Goal: Information Seeking & Learning: Learn about a topic

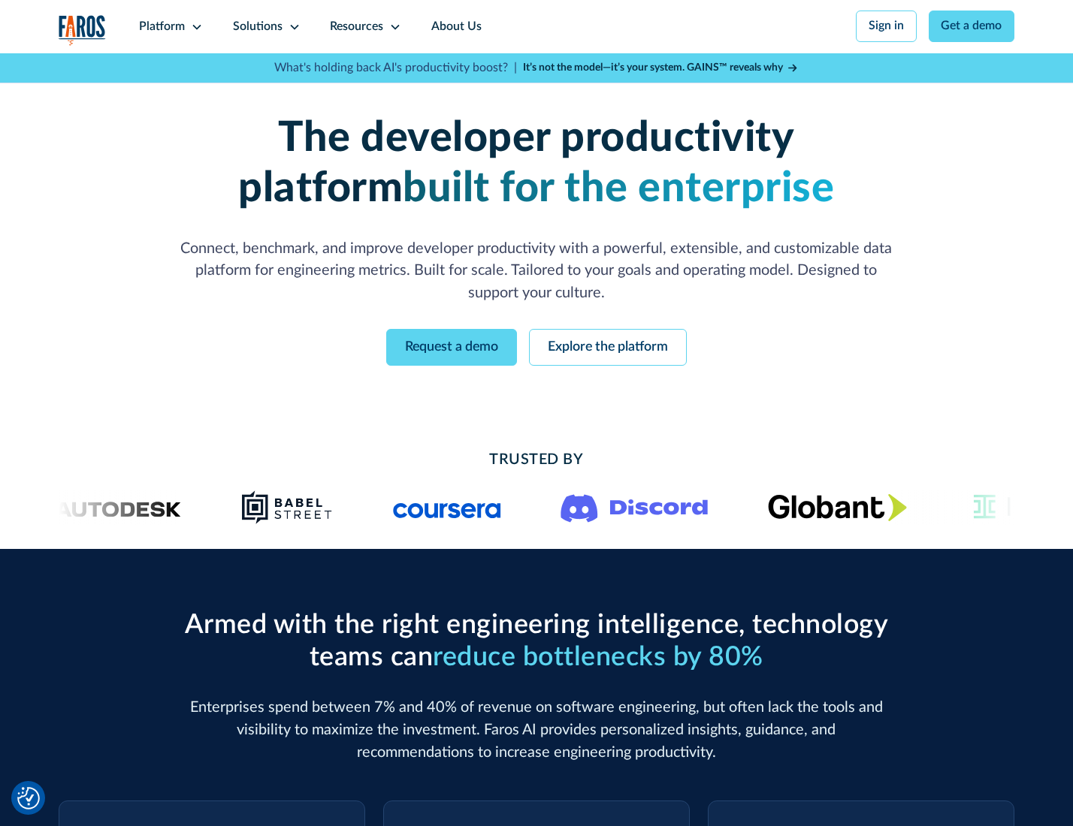
click at [195, 26] on icon at bounding box center [197, 27] width 12 height 12
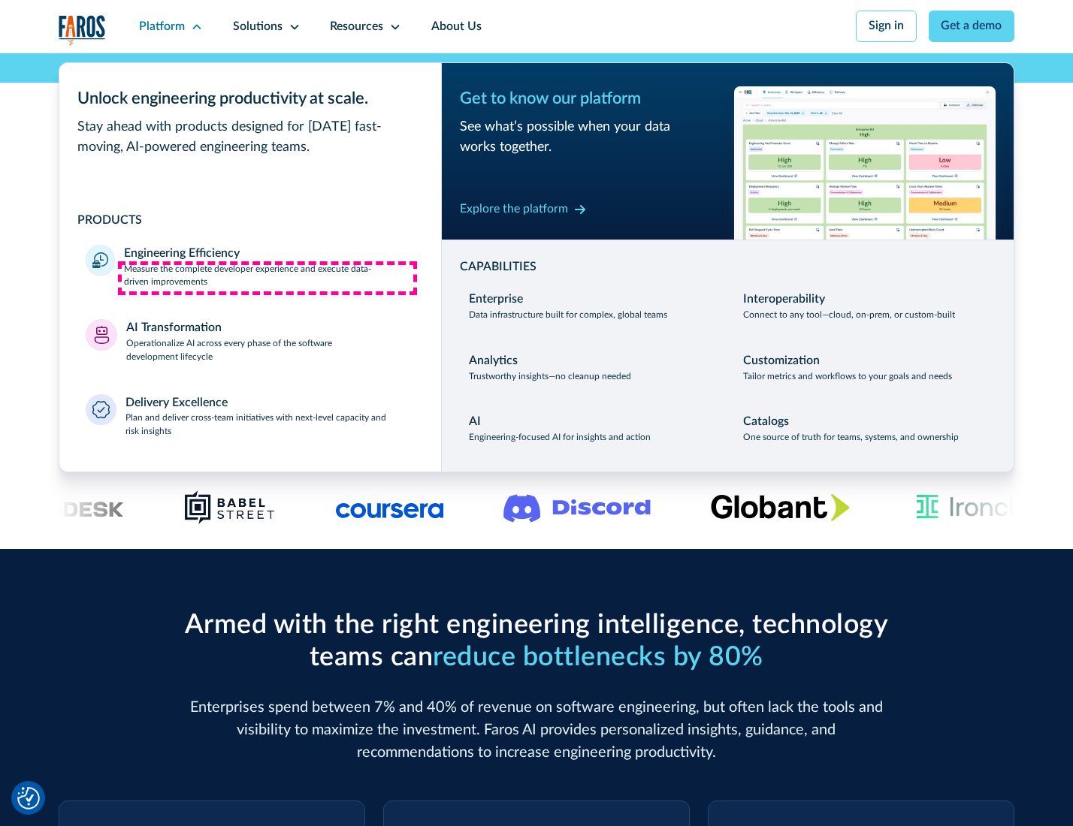
click at [267, 278] on p "Measure the complete developer experience and execute data-driven improvements" at bounding box center [269, 276] width 290 height 27
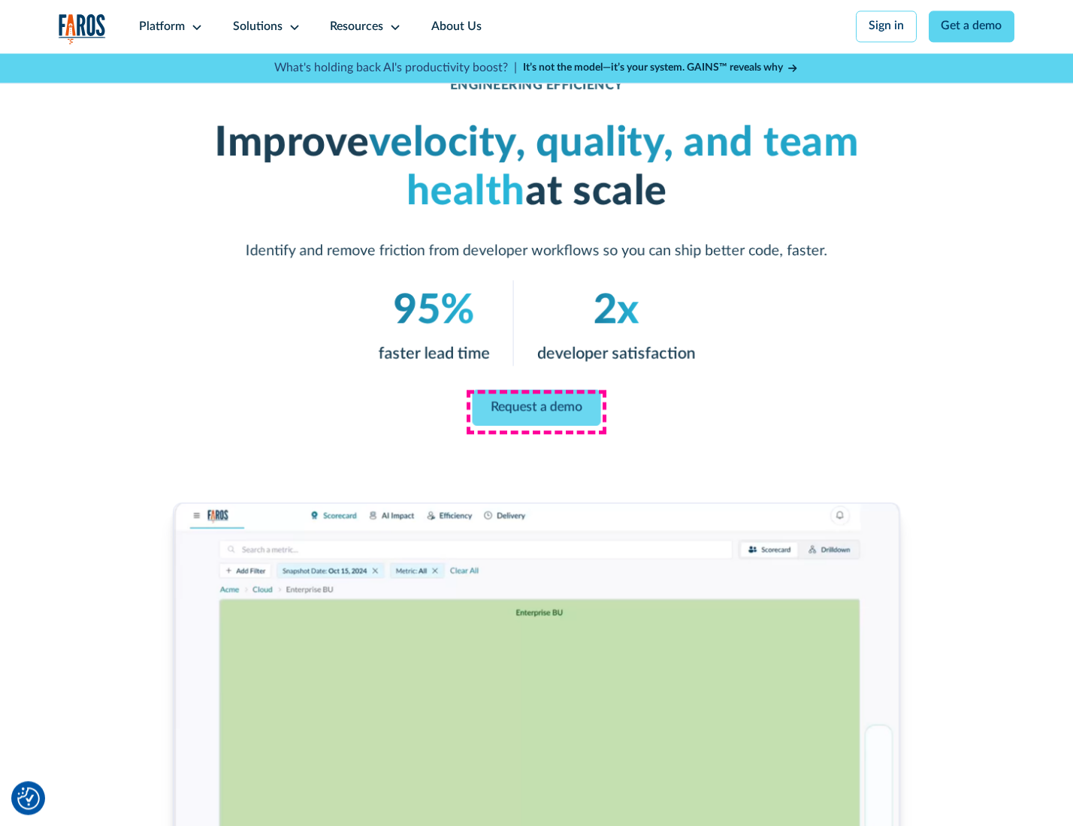
click at [536, 409] on link "Request a demo" at bounding box center [536, 408] width 128 height 36
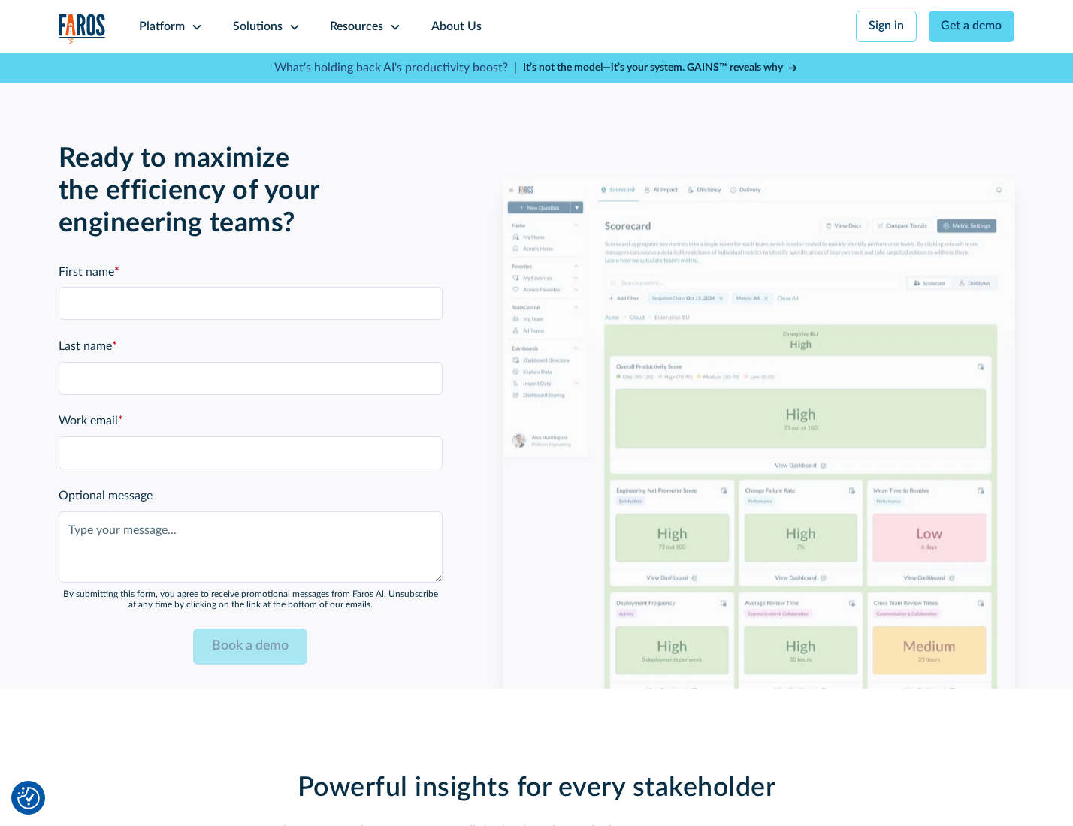
scroll to position [3270, 0]
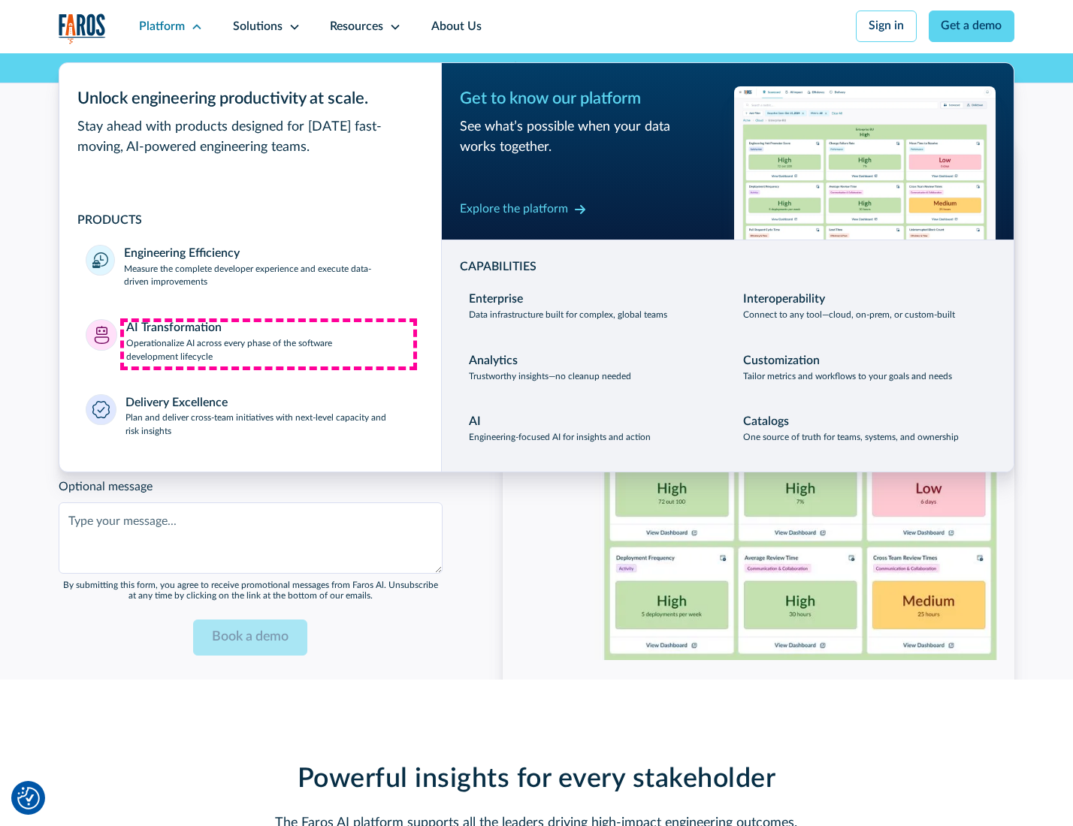
click at [268, 344] on p "Operationalize AI across every phase of the software development lifecycle" at bounding box center [270, 350] width 288 height 27
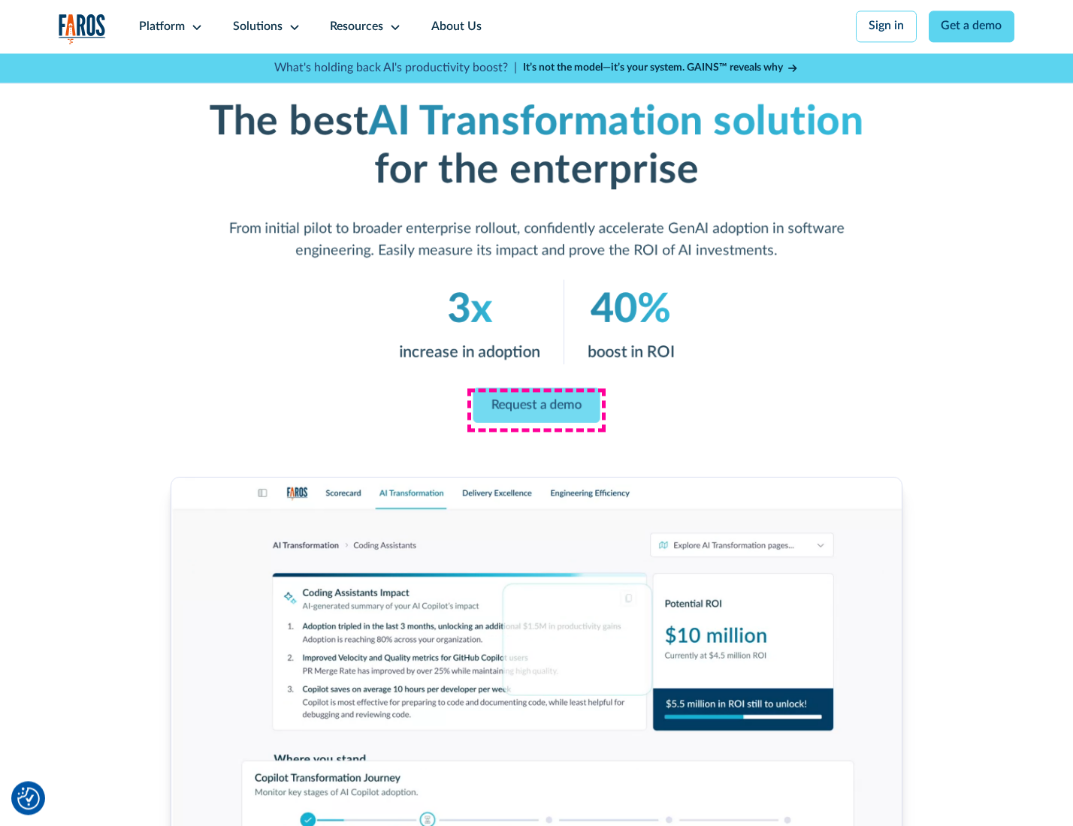
click at [536, 408] on link "Request a demo" at bounding box center [536, 405] width 127 height 35
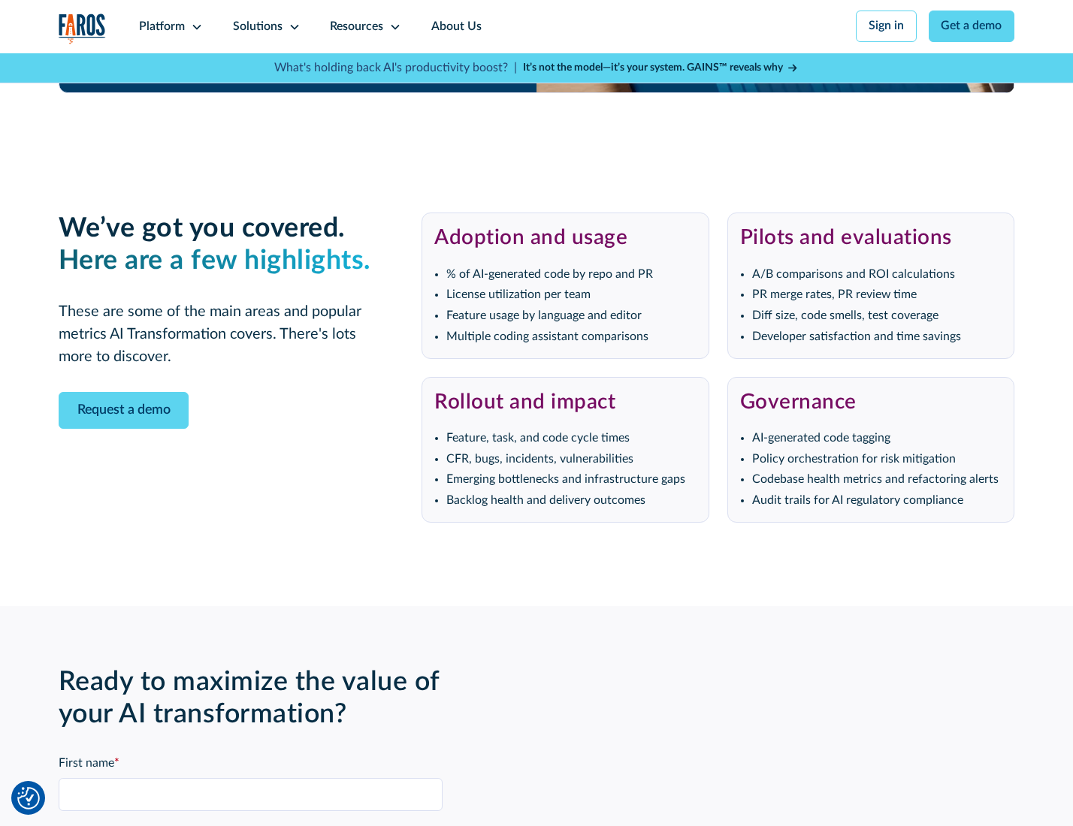
click at [168, 26] on div "Platform" at bounding box center [162, 27] width 46 height 18
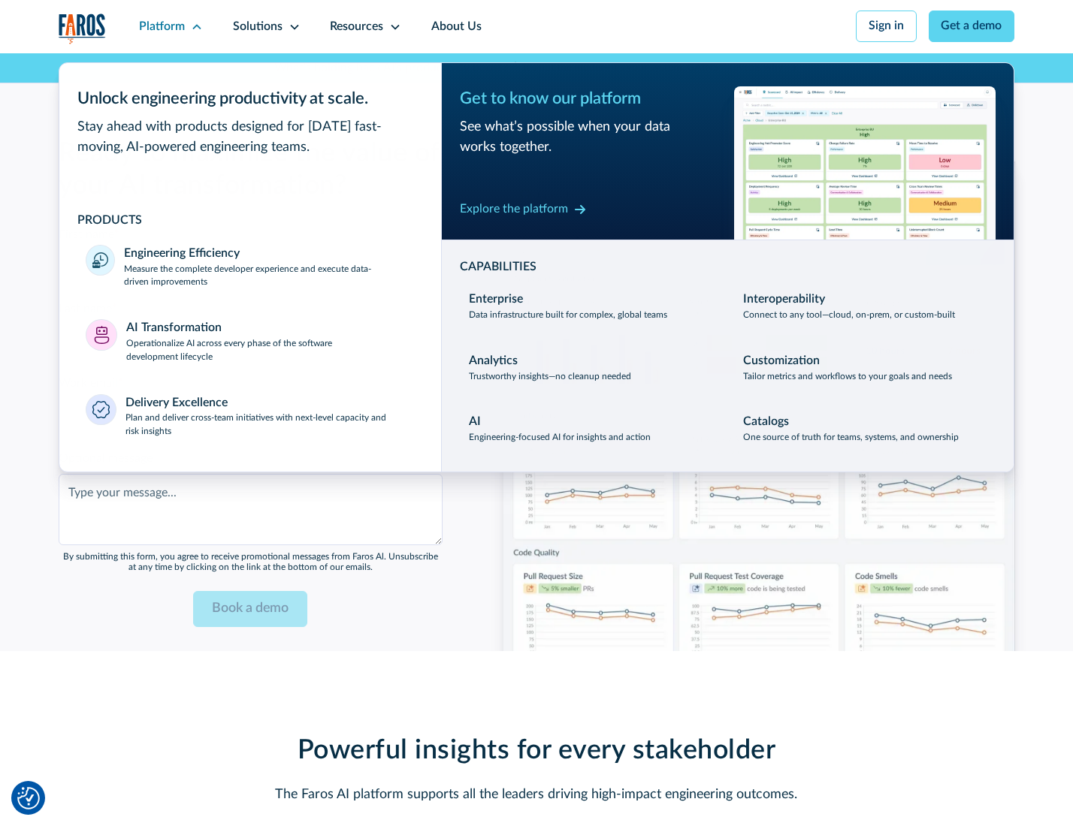
scroll to position [3632, 0]
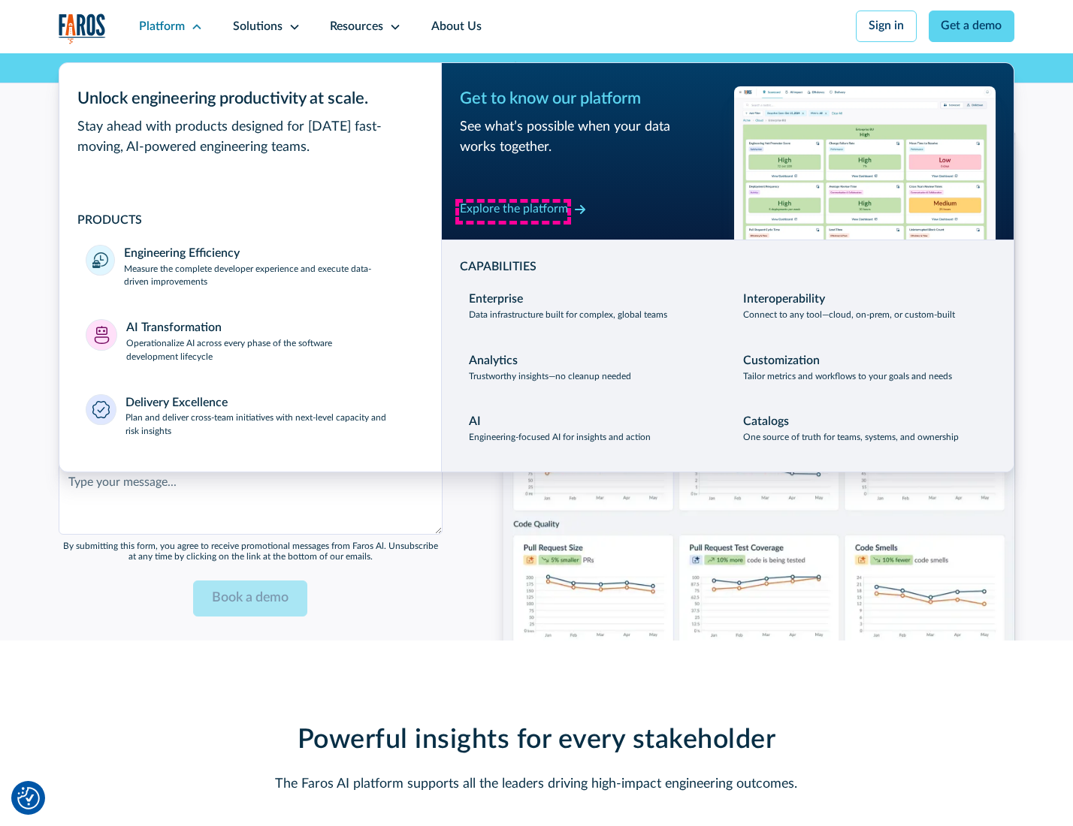
click at [513, 211] on div "Explore the platform" at bounding box center [514, 210] width 108 height 18
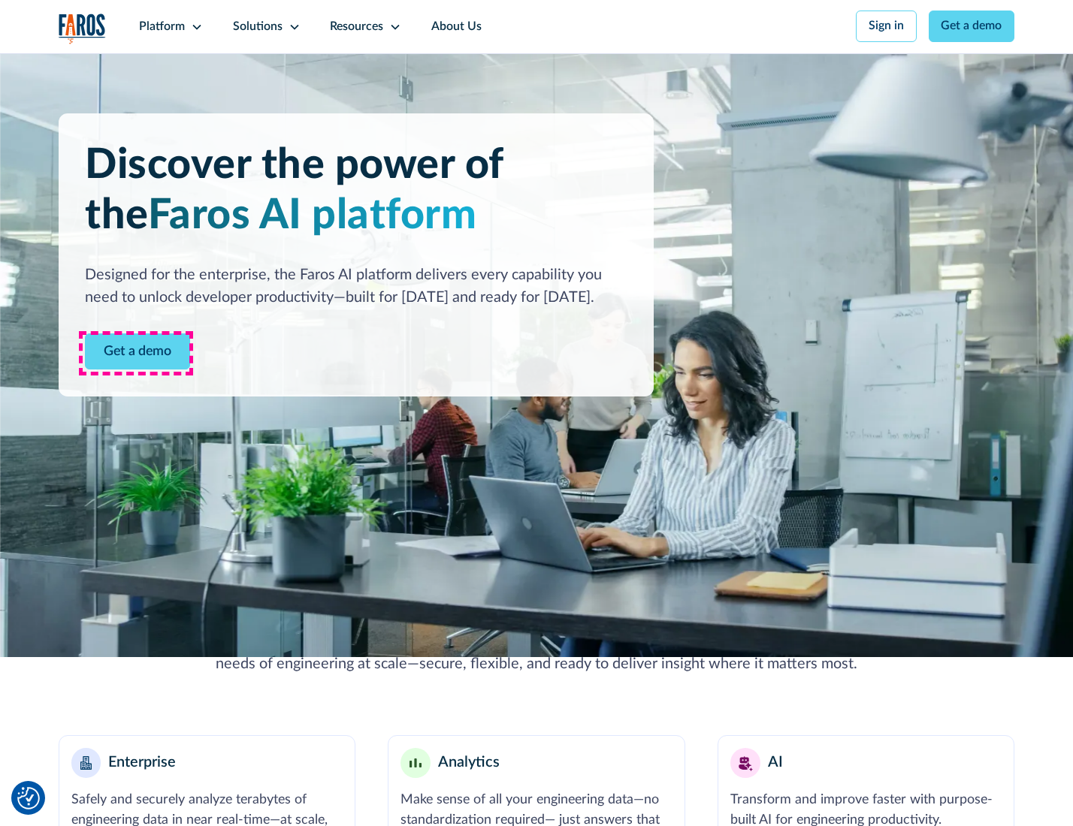
click at [136, 353] on link "Get a demo" at bounding box center [137, 351] width 105 height 37
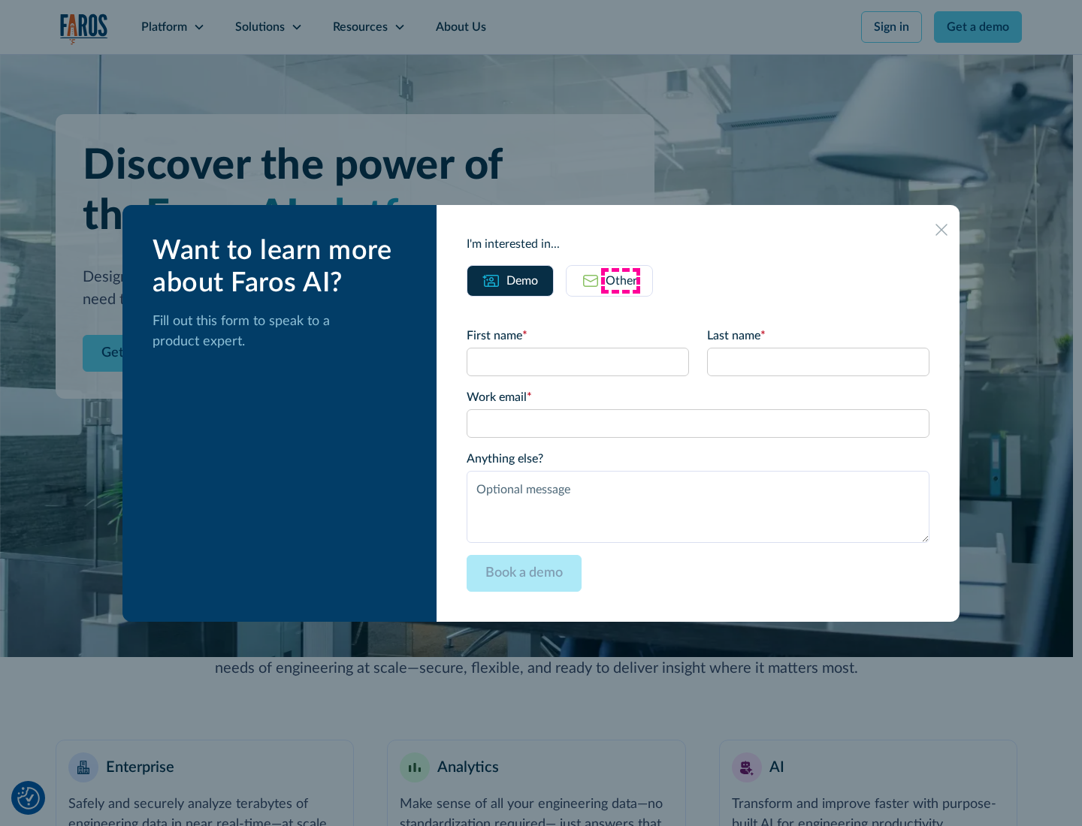
click at [620, 280] on div "Other" at bounding box center [621, 281] width 32 height 18
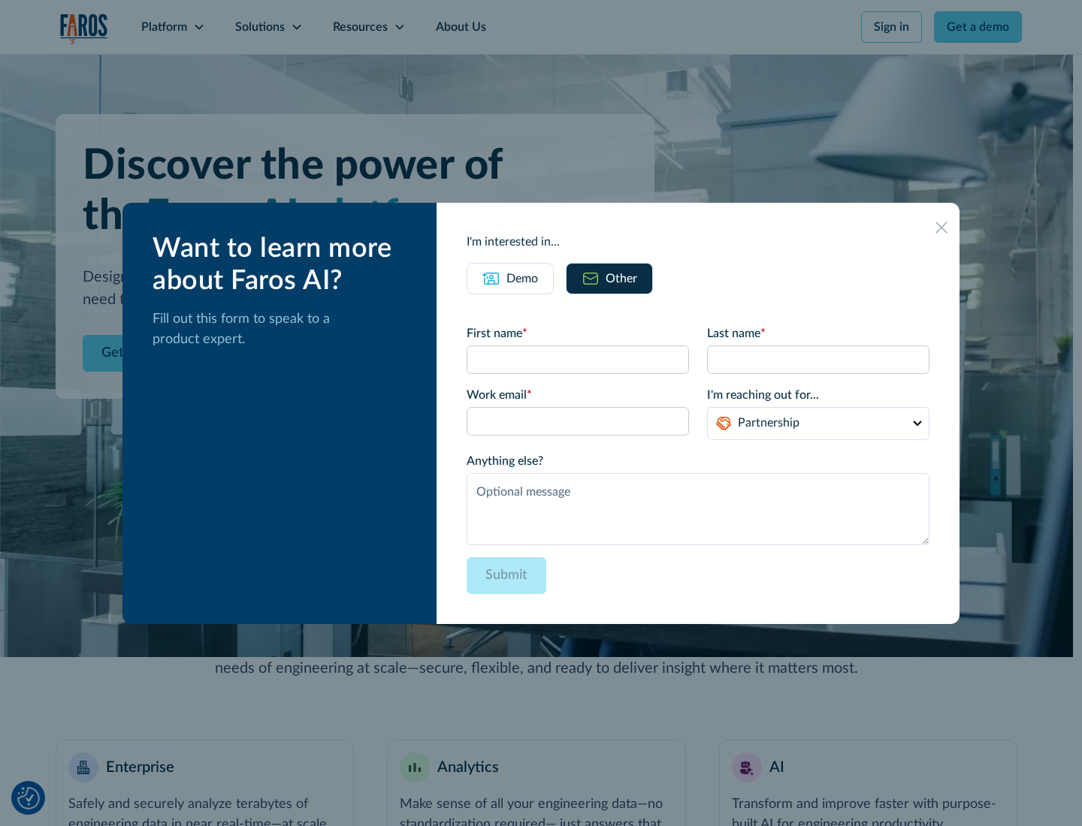
click at [521, 278] on div "Demo" at bounding box center [522, 279] width 32 height 18
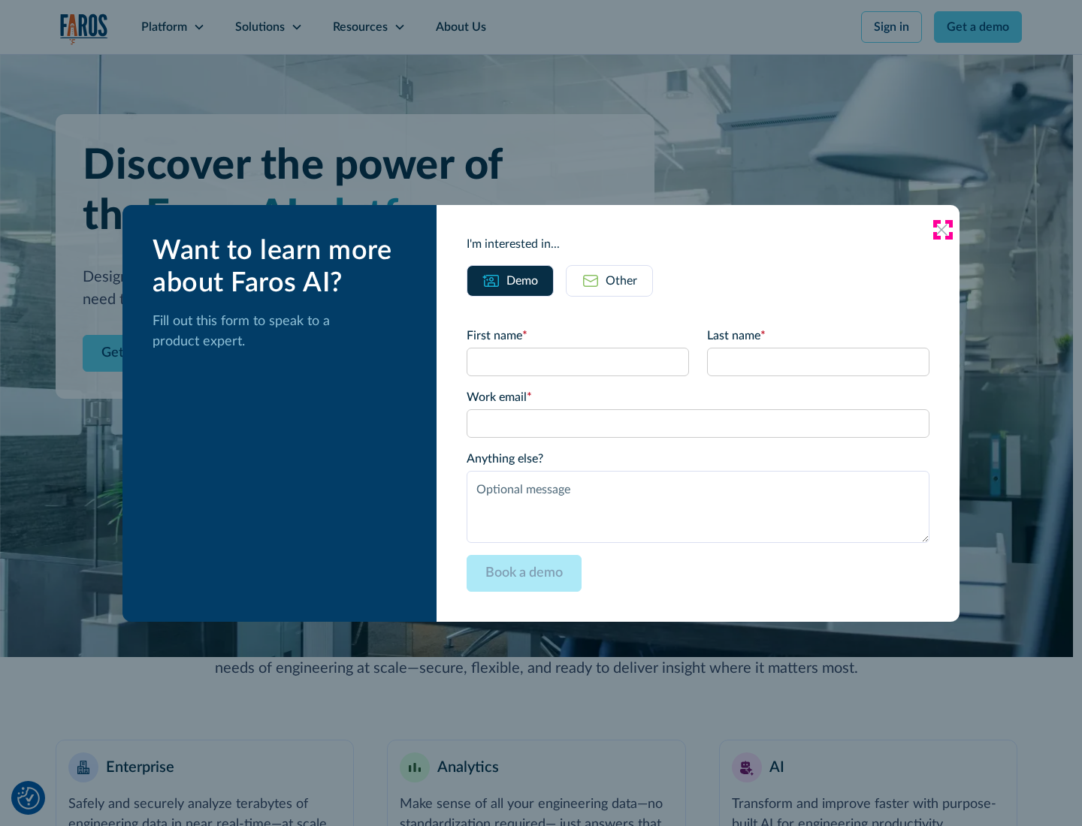
click at [942, 229] on icon at bounding box center [941, 230] width 12 height 12
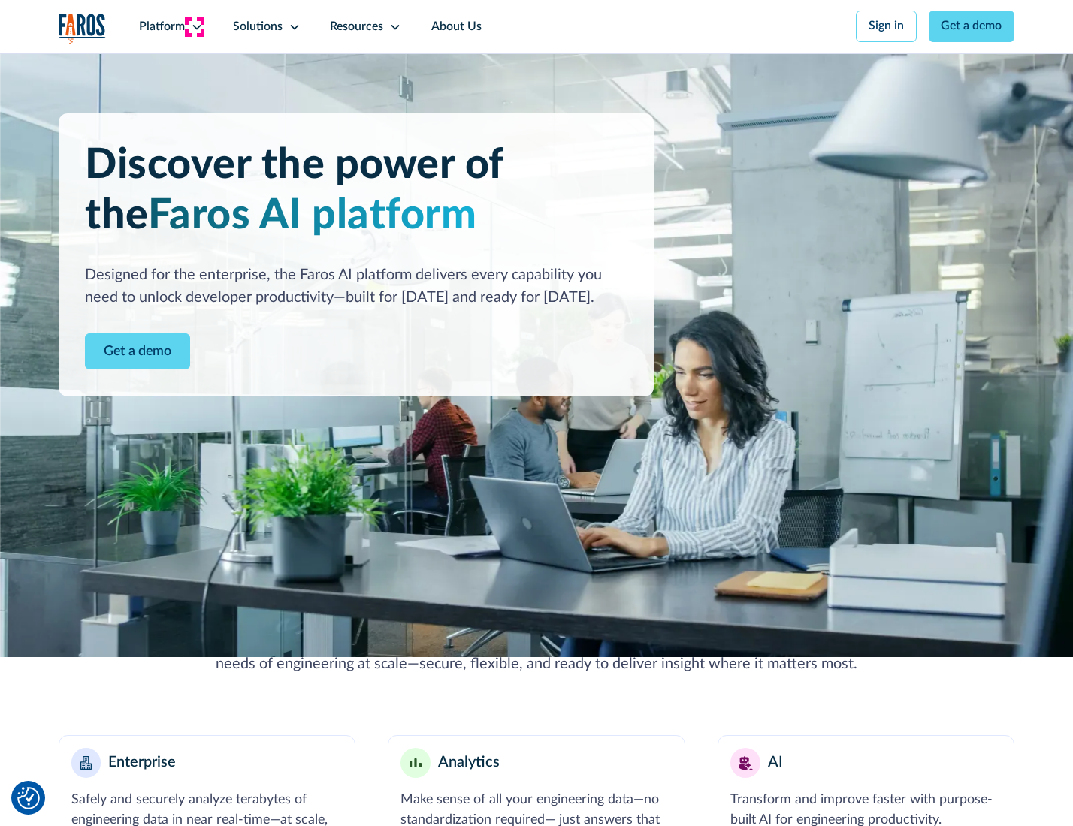
click at [195, 26] on icon at bounding box center [197, 27] width 12 height 12
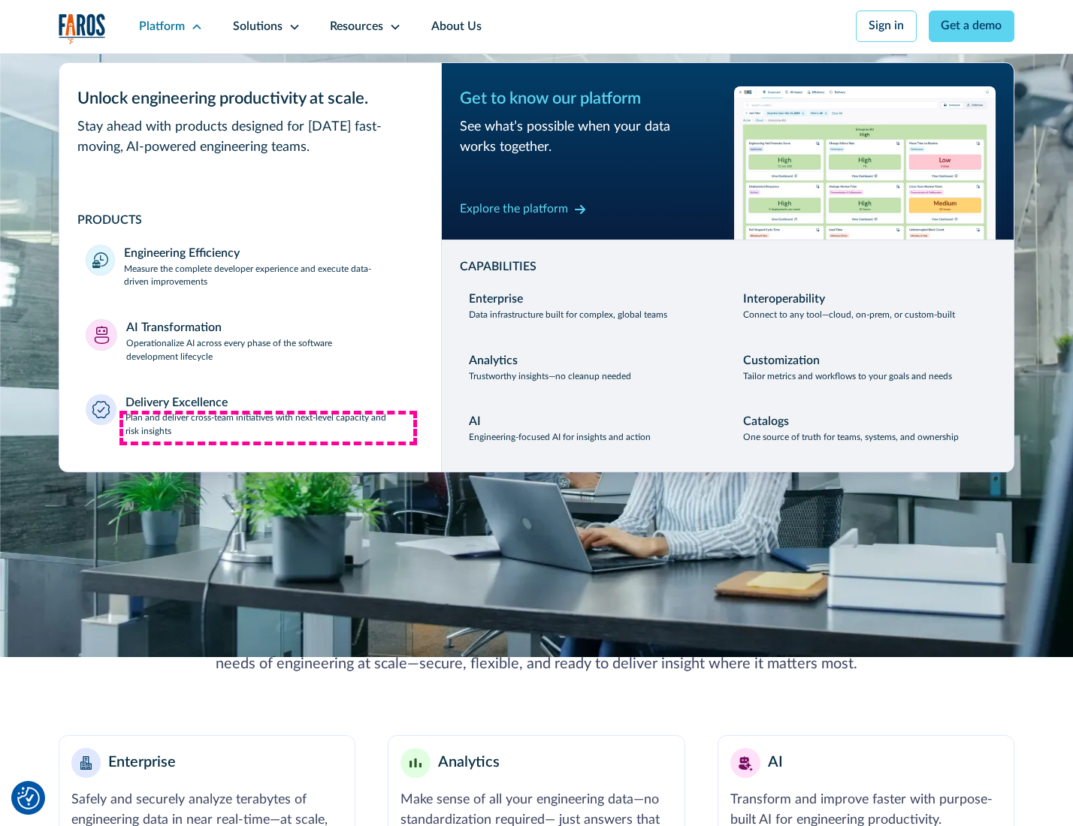
click at [268, 428] on p "Plan and deliver cross-team initiatives with next-level capacity and risk insig…" at bounding box center [269, 425] width 289 height 27
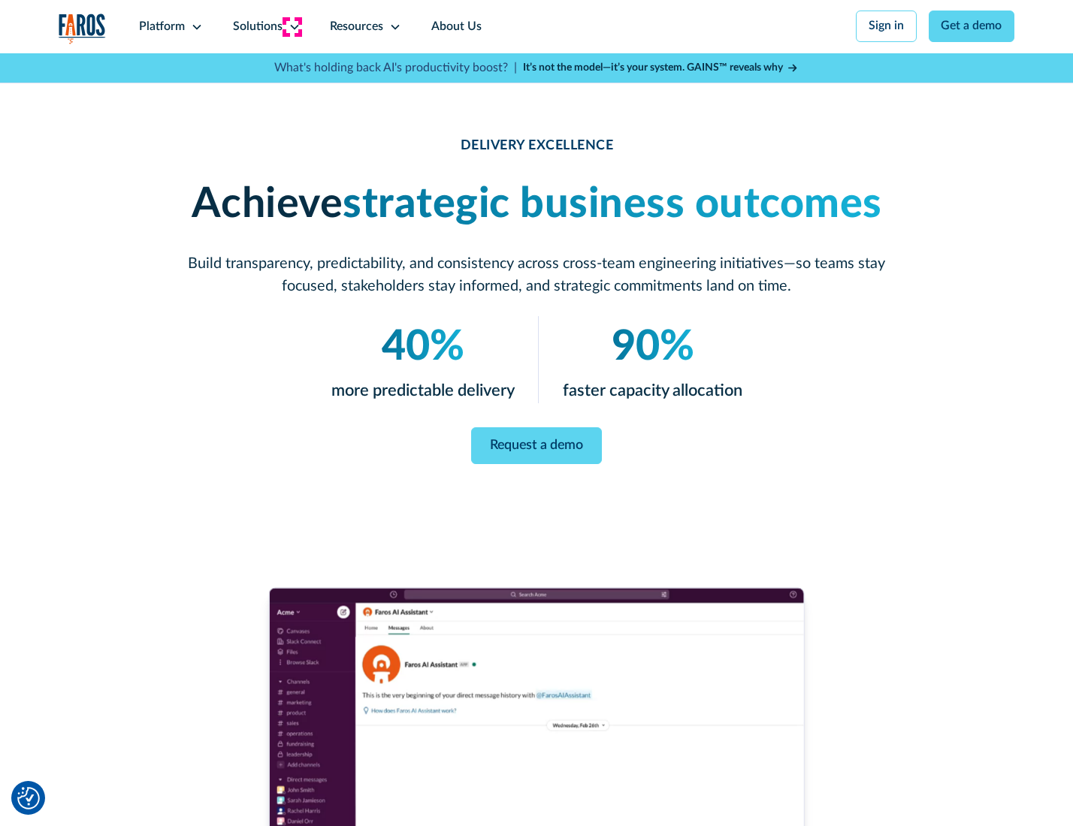
click at [291, 26] on icon at bounding box center [294, 27] width 12 height 12
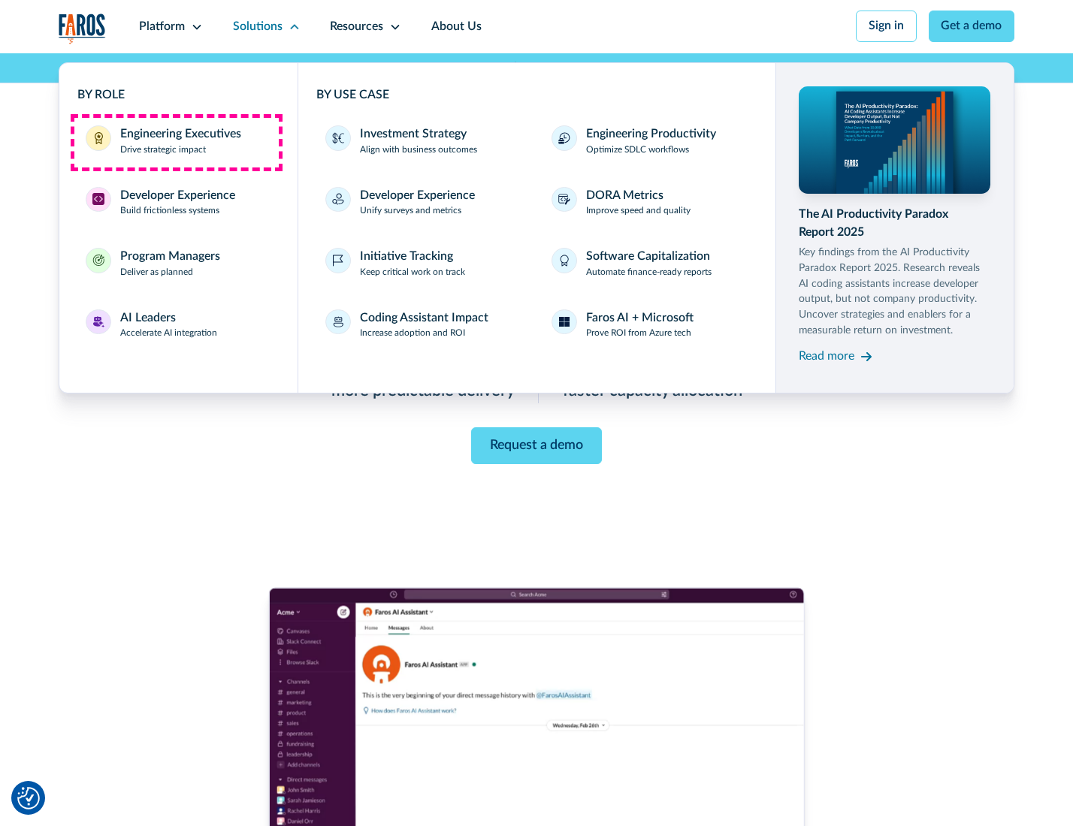
click at [176, 142] on div "Engineering Executives" at bounding box center [180, 134] width 121 height 18
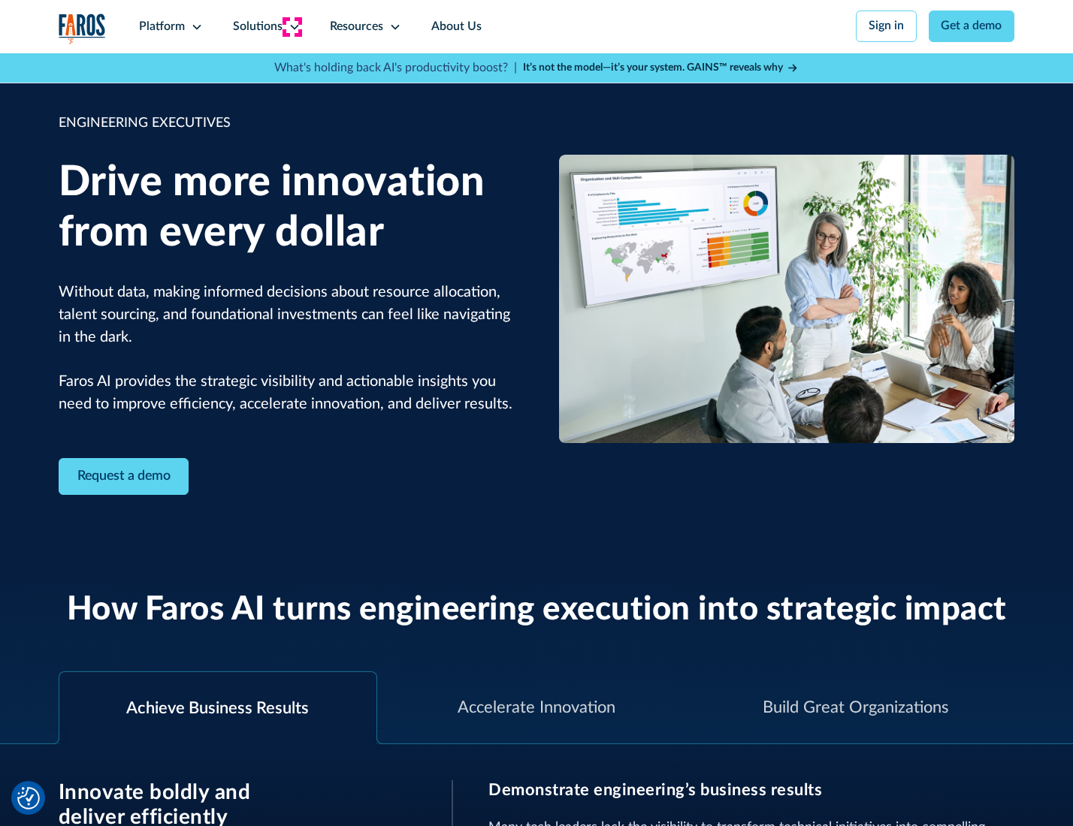
click at [291, 26] on icon at bounding box center [294, 27] width 12 height 12
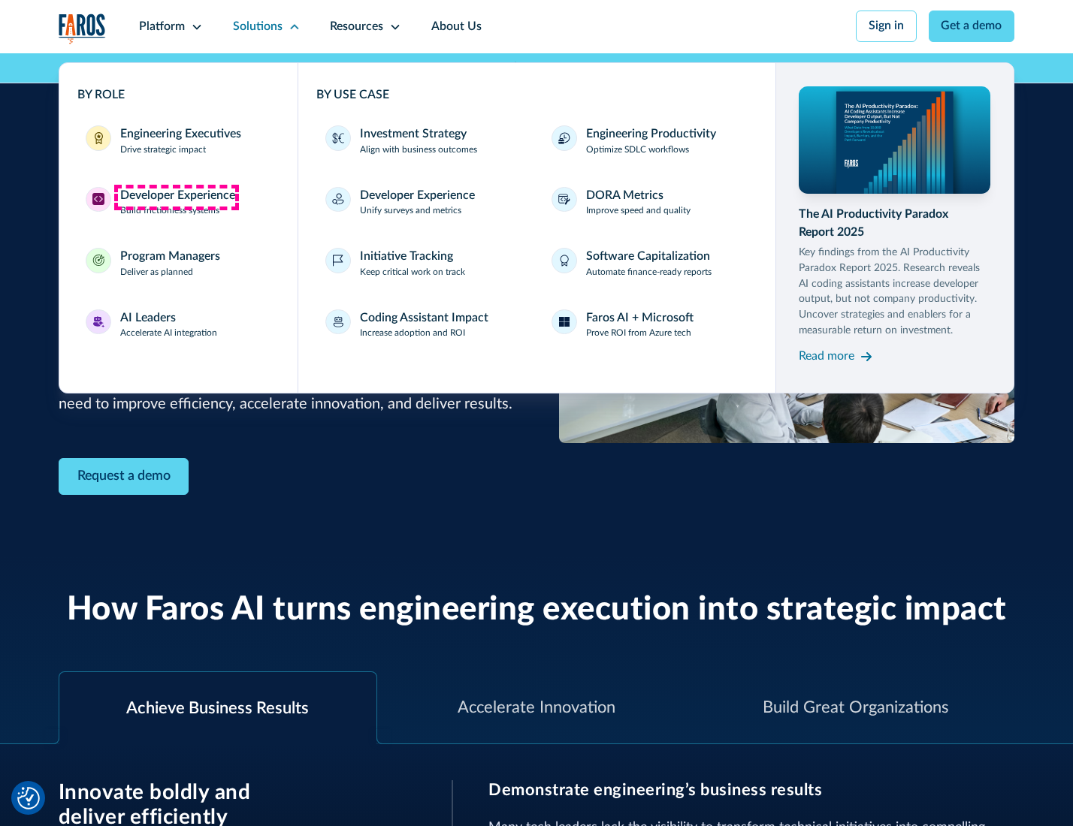
click at [176, 197] on div "Developer Experience" at bounding box center [177, 196] width 115 height 18
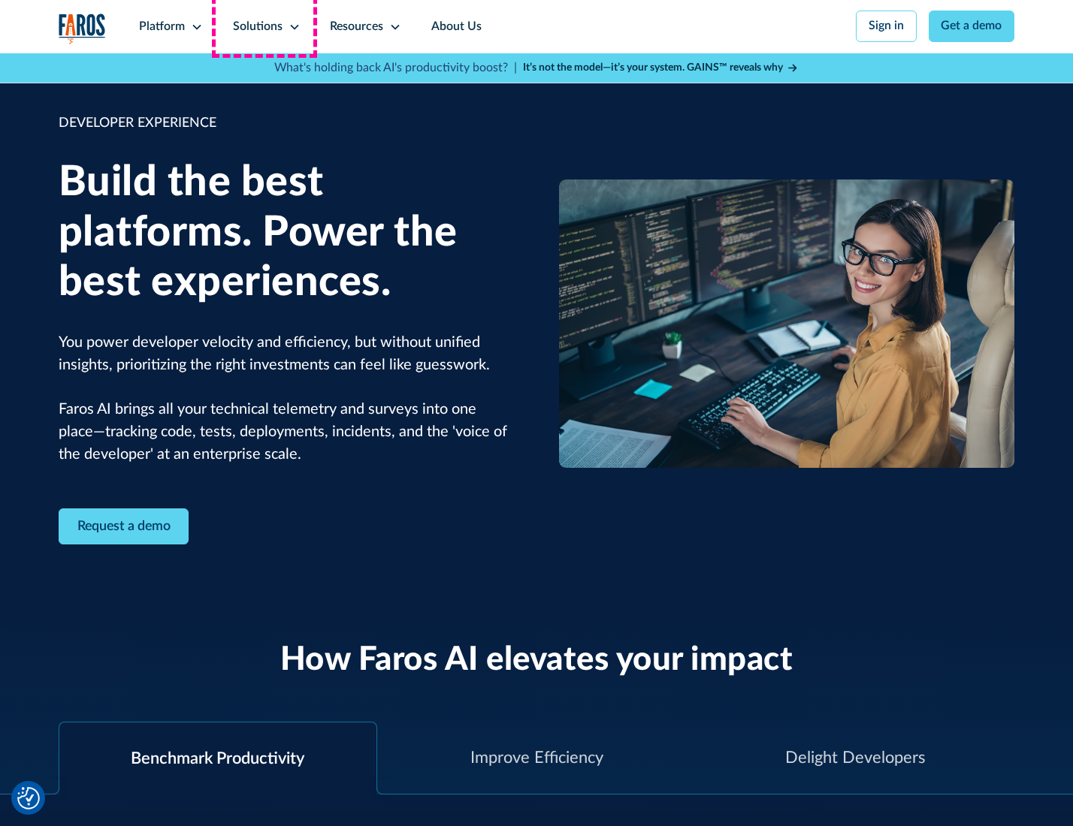
click at [264, 26] on div "Solutions" at bounding box center [258, 27] width 50 height 18
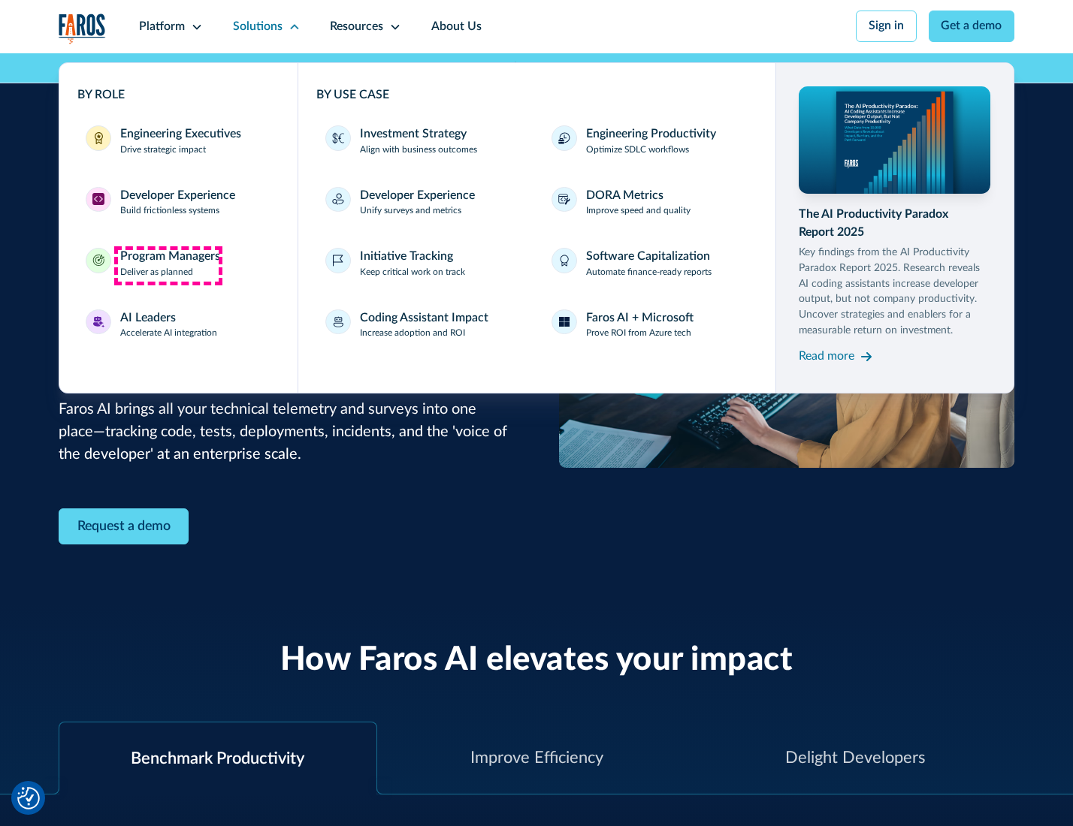
click at [167, 265] on div "Program Managers" at bounding box center [170, 257] width 100 height 18
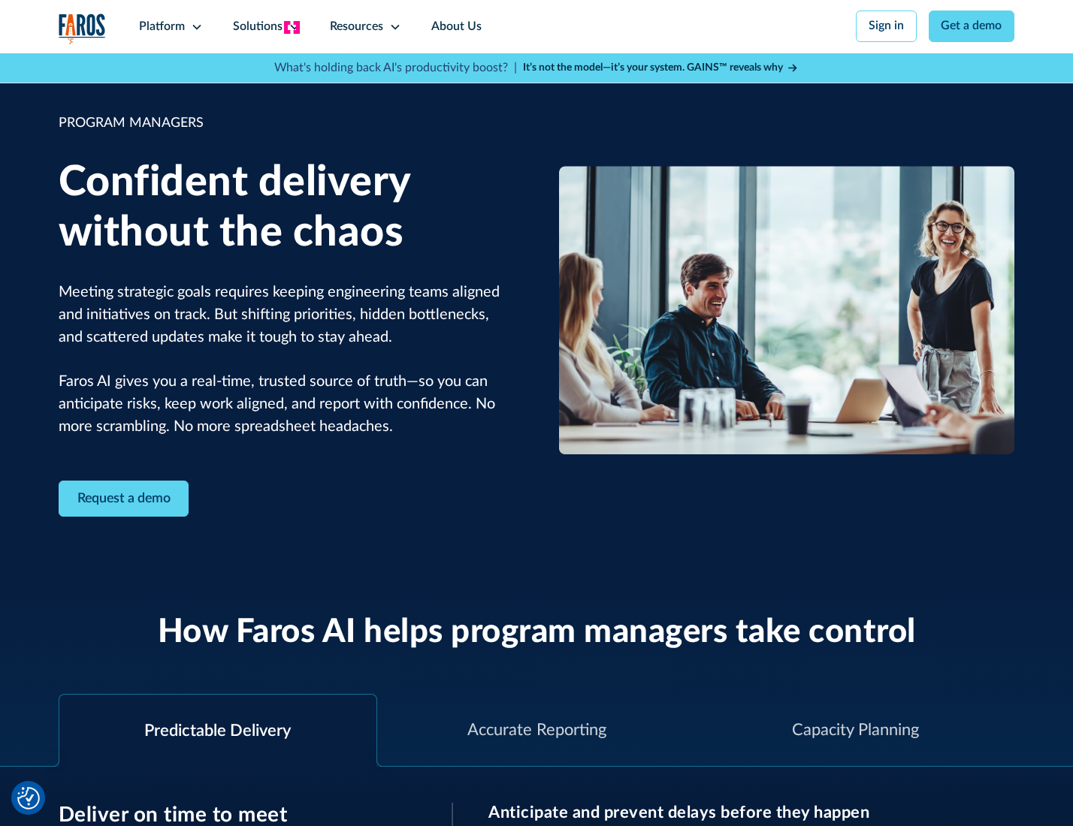
click at [291, 27] on icon at bounding box center [294, 27] width 12 height 12
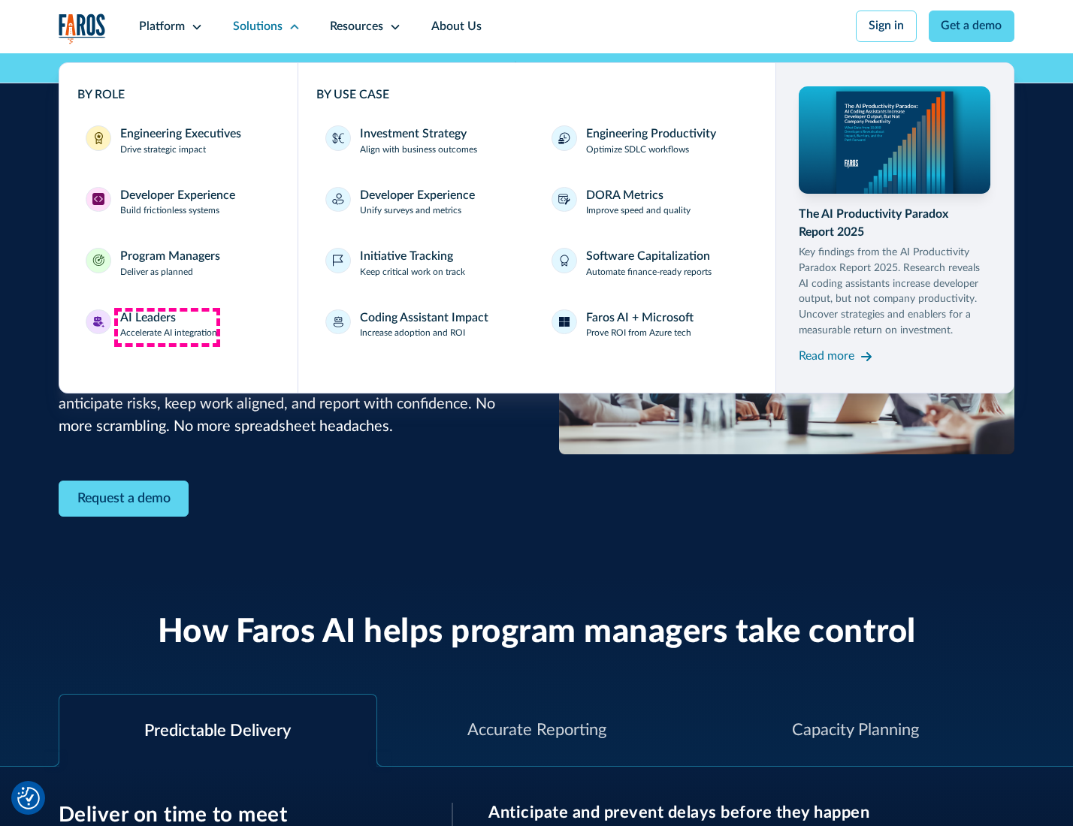
click at [167, 327] on div "AI Leaders" at bounding box center [148, 318] width 56 height 18
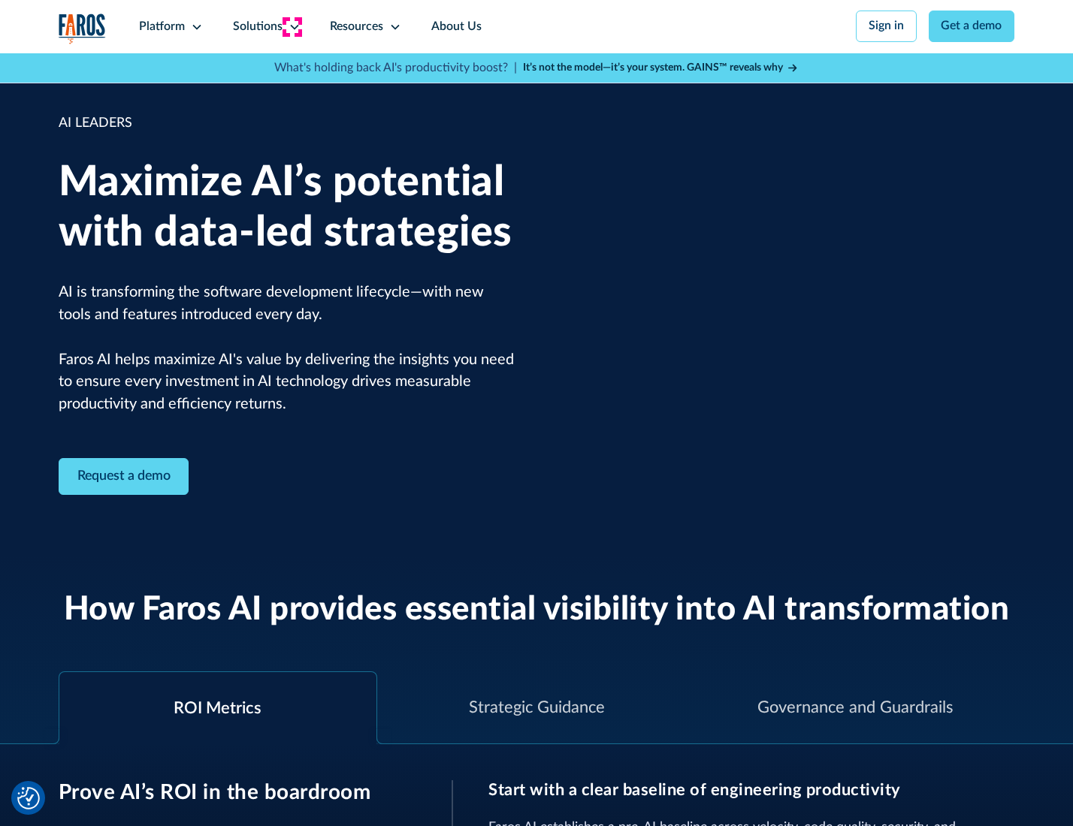
click at [291, 26] on icon at bounding box center [294, 27] width 12 height 12
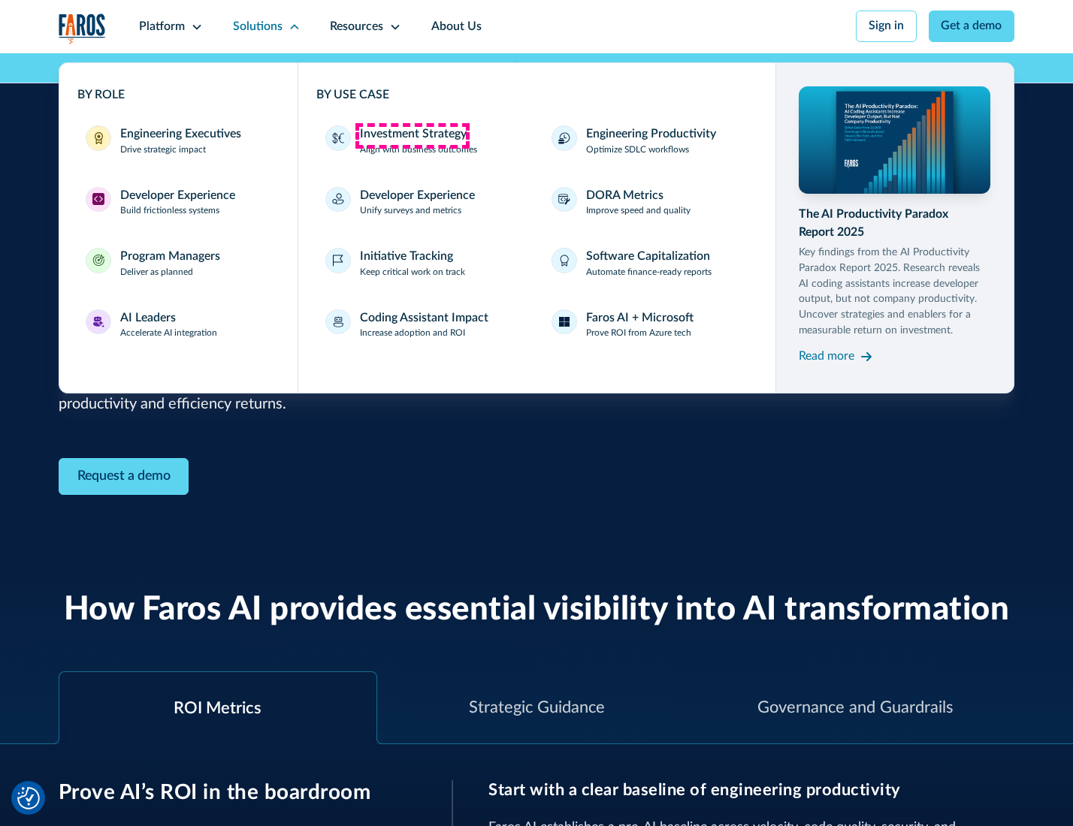
click at [412, 135] on div "Investment Strategy" at bounding box center [413, 134] width 107 height 18
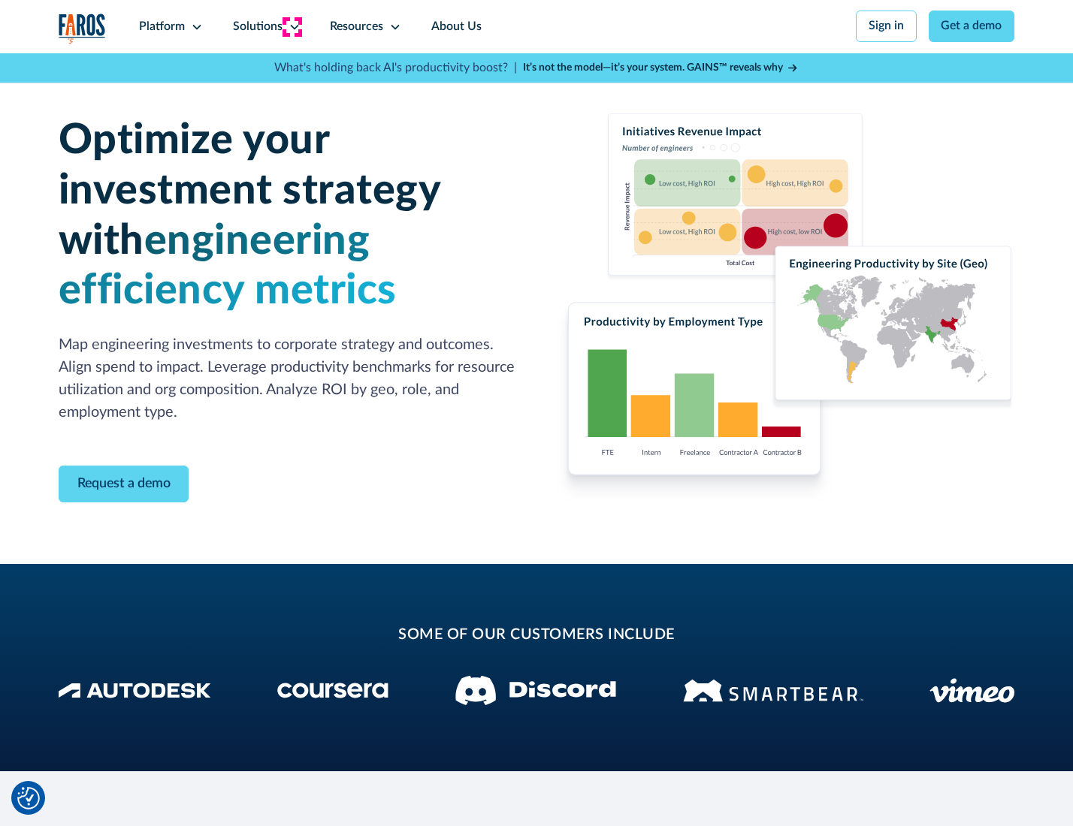
click at [291, 26] on icon at bounding box center [294, 27] width 12 height 12
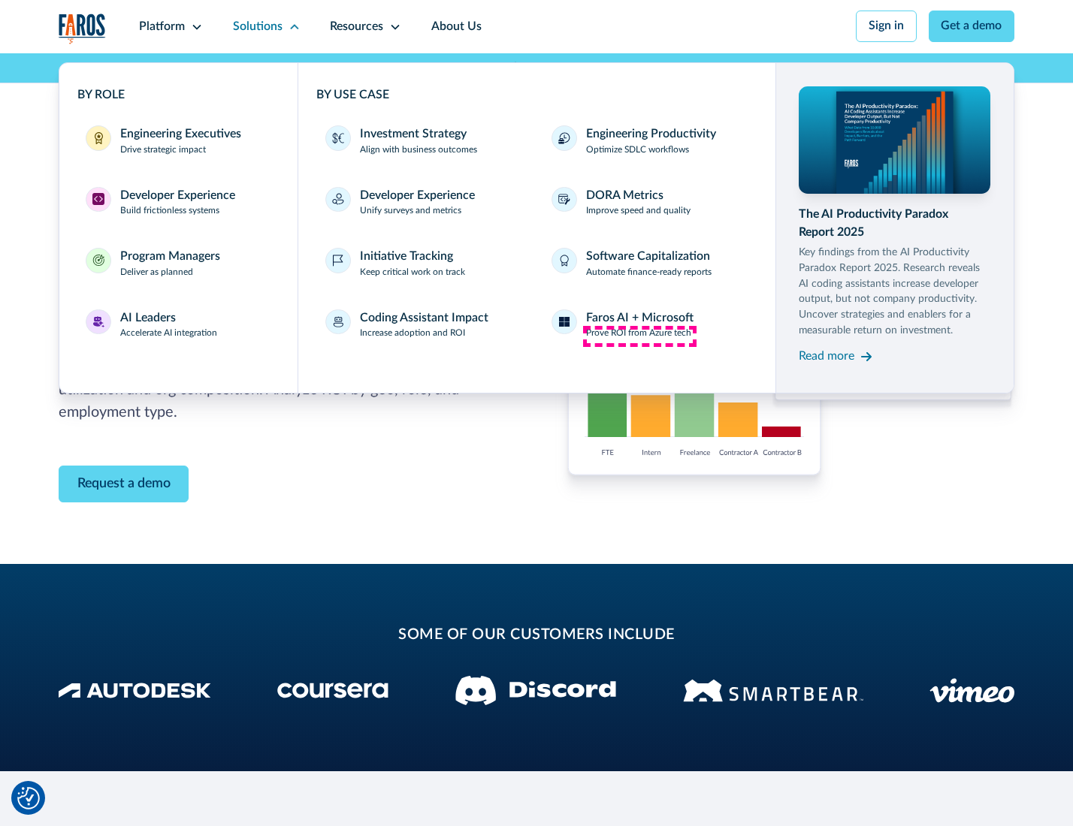
click at [639, 336] on p "Prove ROI from Azure tech" at bounding box center [638, 334] width 105 height 14
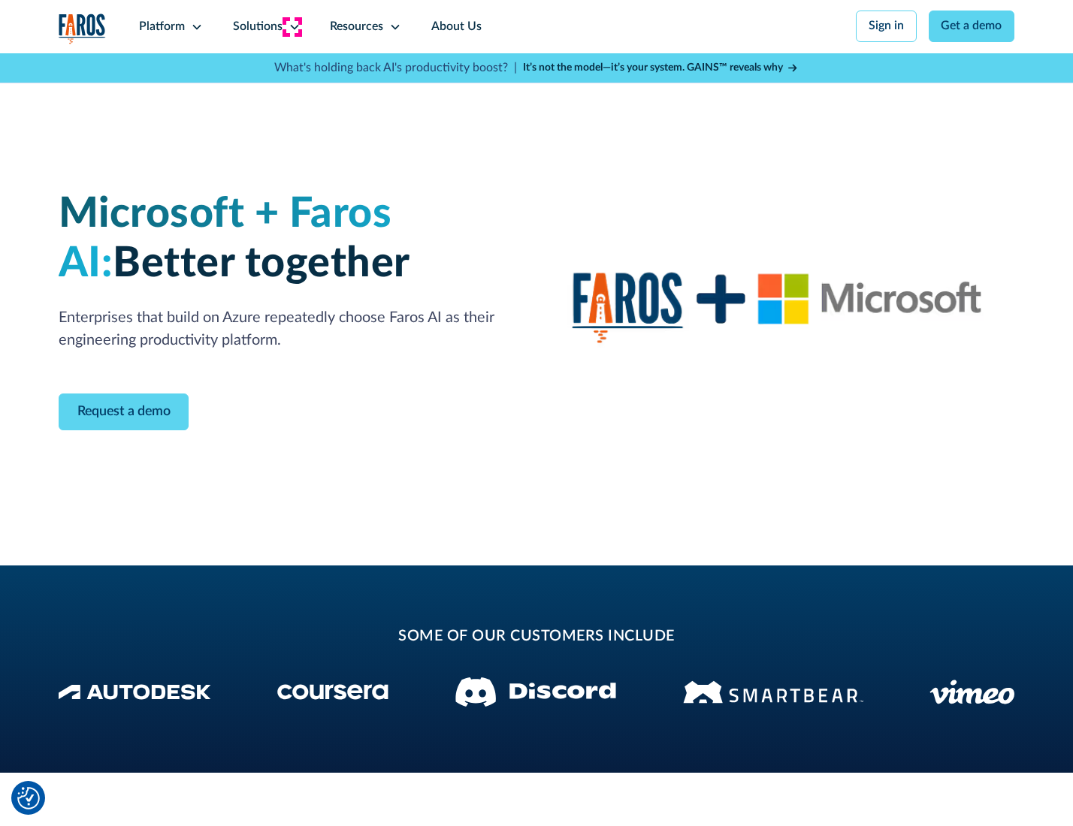
click at [291, 26] on icon at bounding box center [294, 27] width 12 height 12
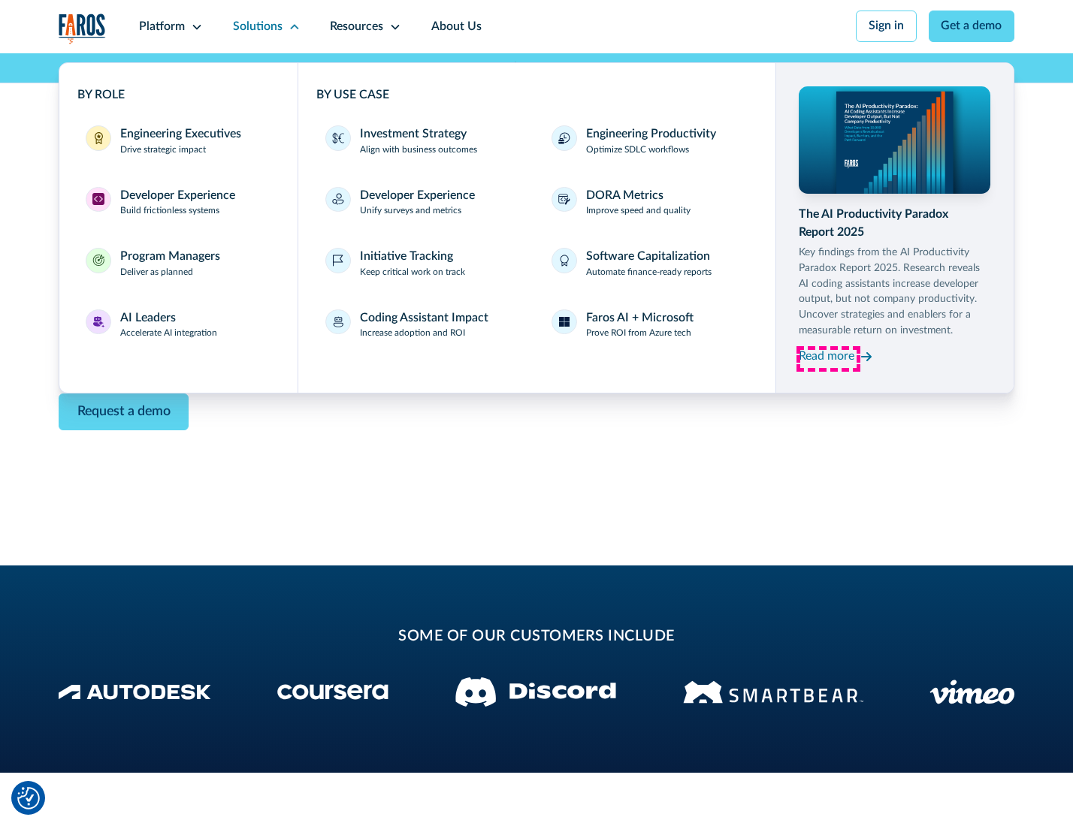
click at [828, 359] on div "Read more" at bounding box center [826, 357] width 56 height 18
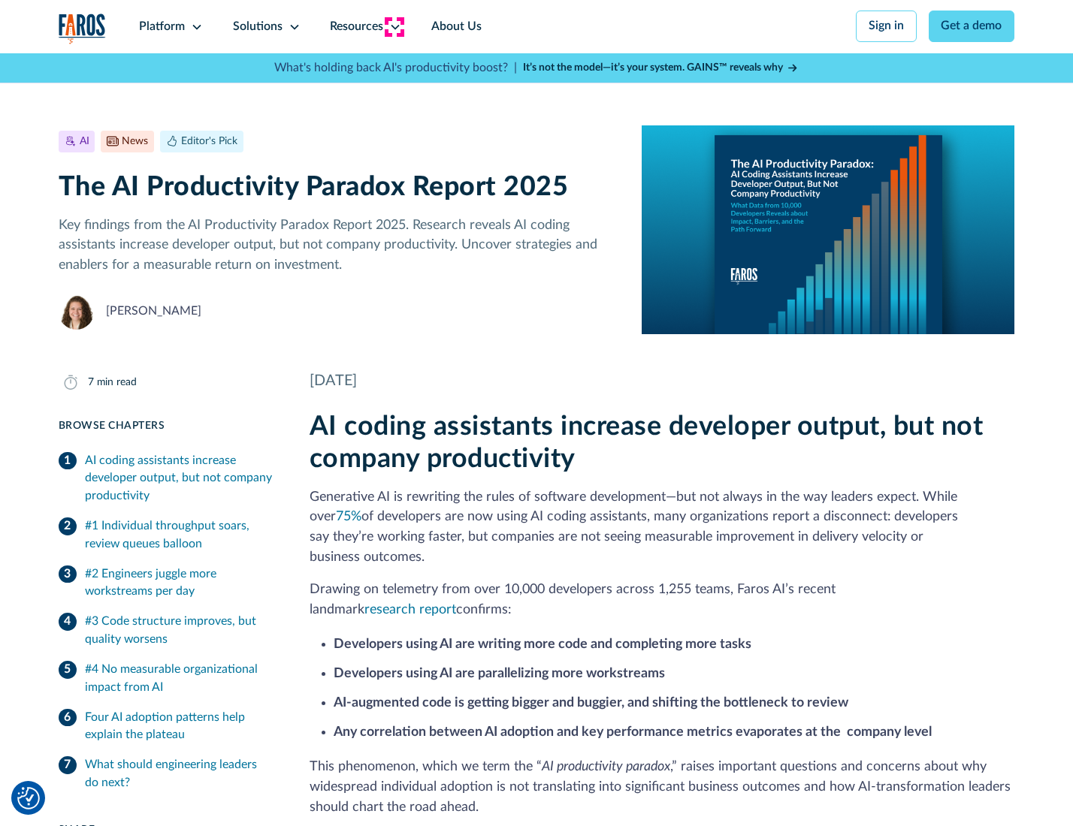
click at [394, 26] on icon at bounding box center [395, 27] width 12 height 12
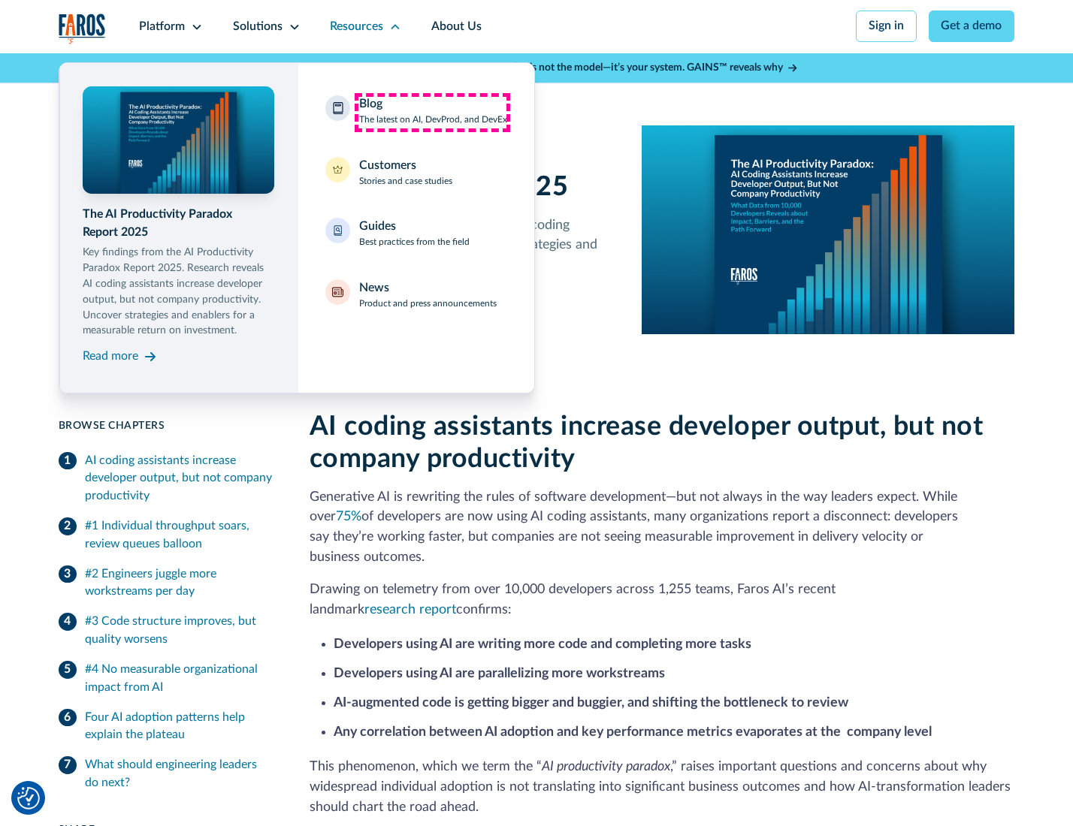
click at [432, 112] on div "Blog The latest on AI, DevProd, and DevEx" at bounding box center [433, 111] width 148 height 32
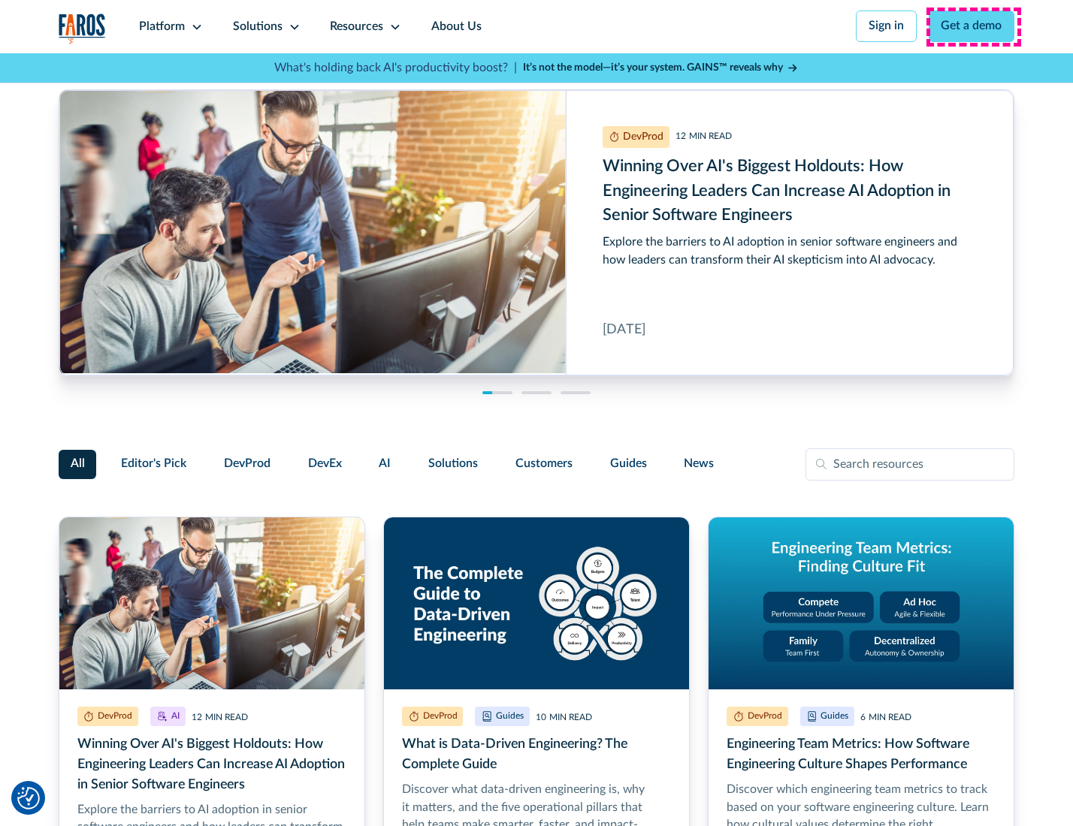
click at [973, 26] on link "Get a demo" at bounding box center [971, 27] width 86 height 32
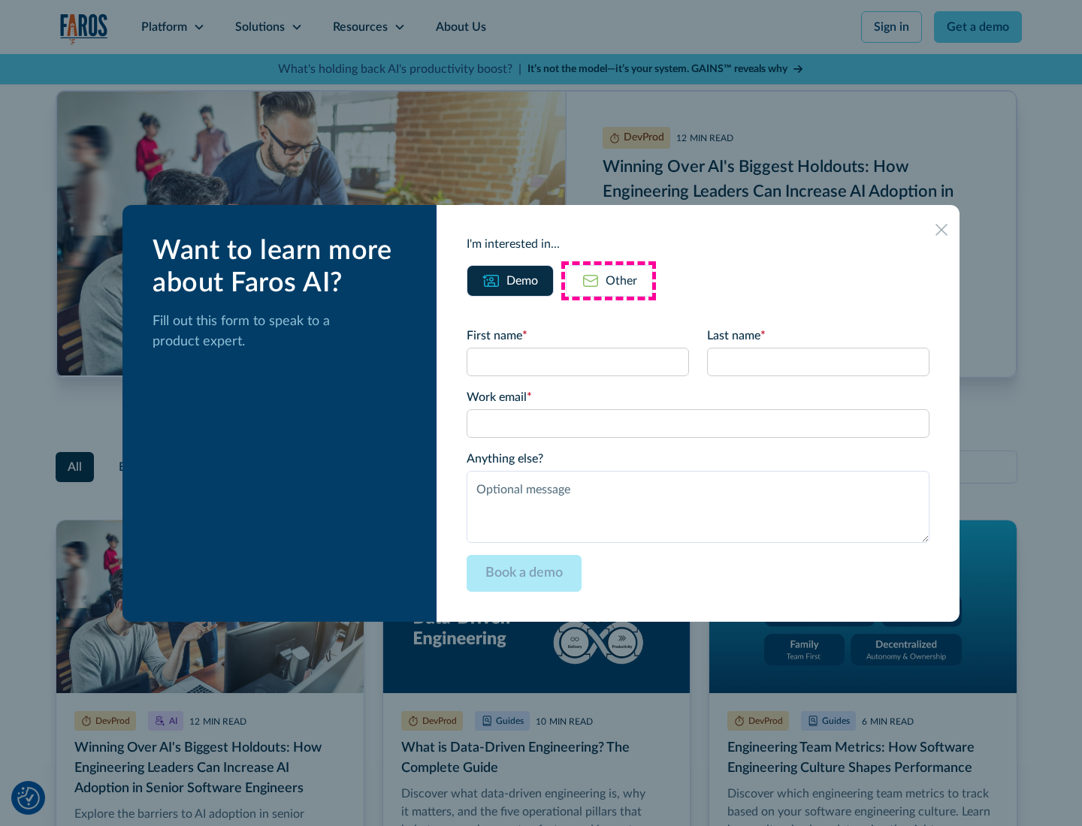
click at [608, 280] on div "Other" at bounding box center [621, 281] width 32 height 18
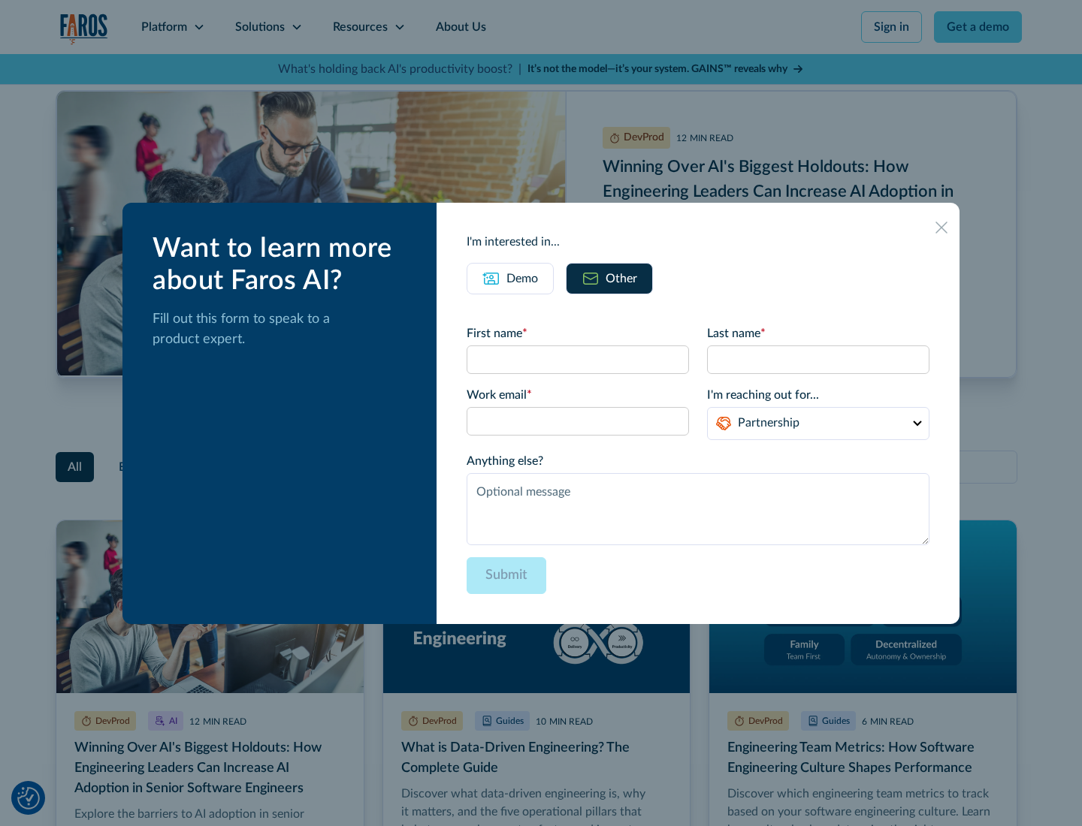
click at [942, 227] on icon at bounding box center [941, 228] width 12 height 12
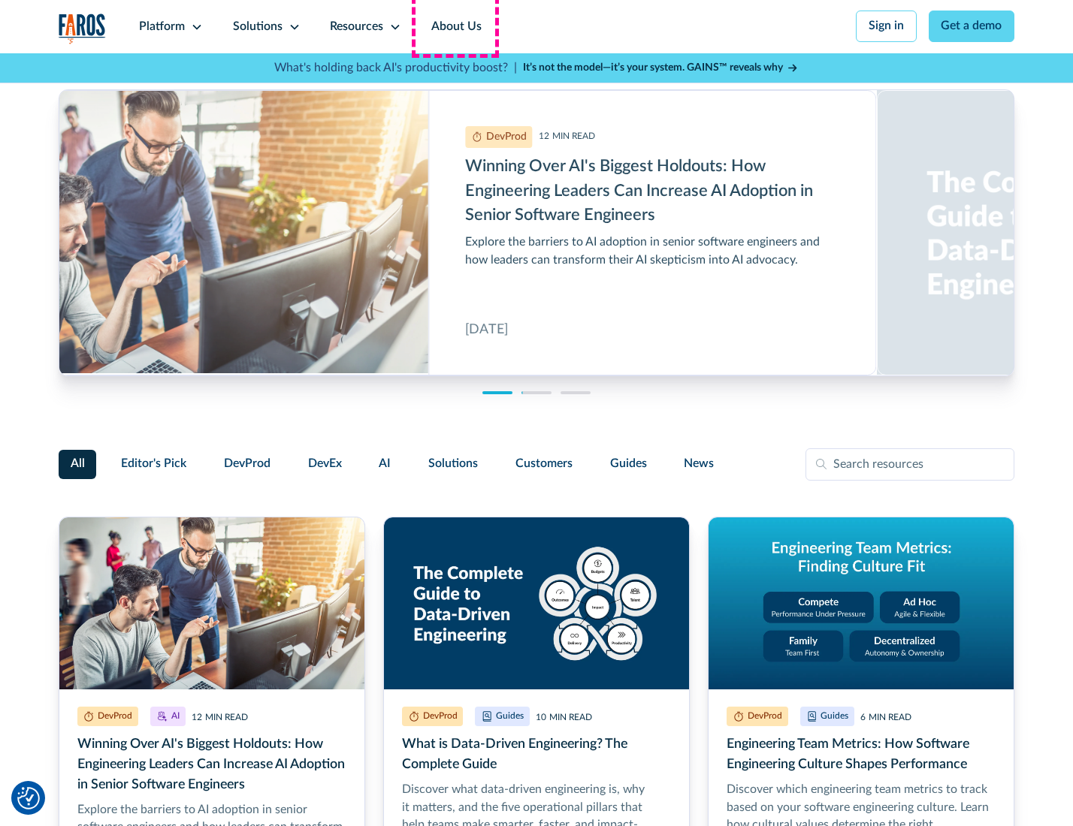
click at [454, 26] on link "About Us" at bounding box center [456, 26] width 80 height 53
